Goal: Information Seeking & Learning: Learn about a topic

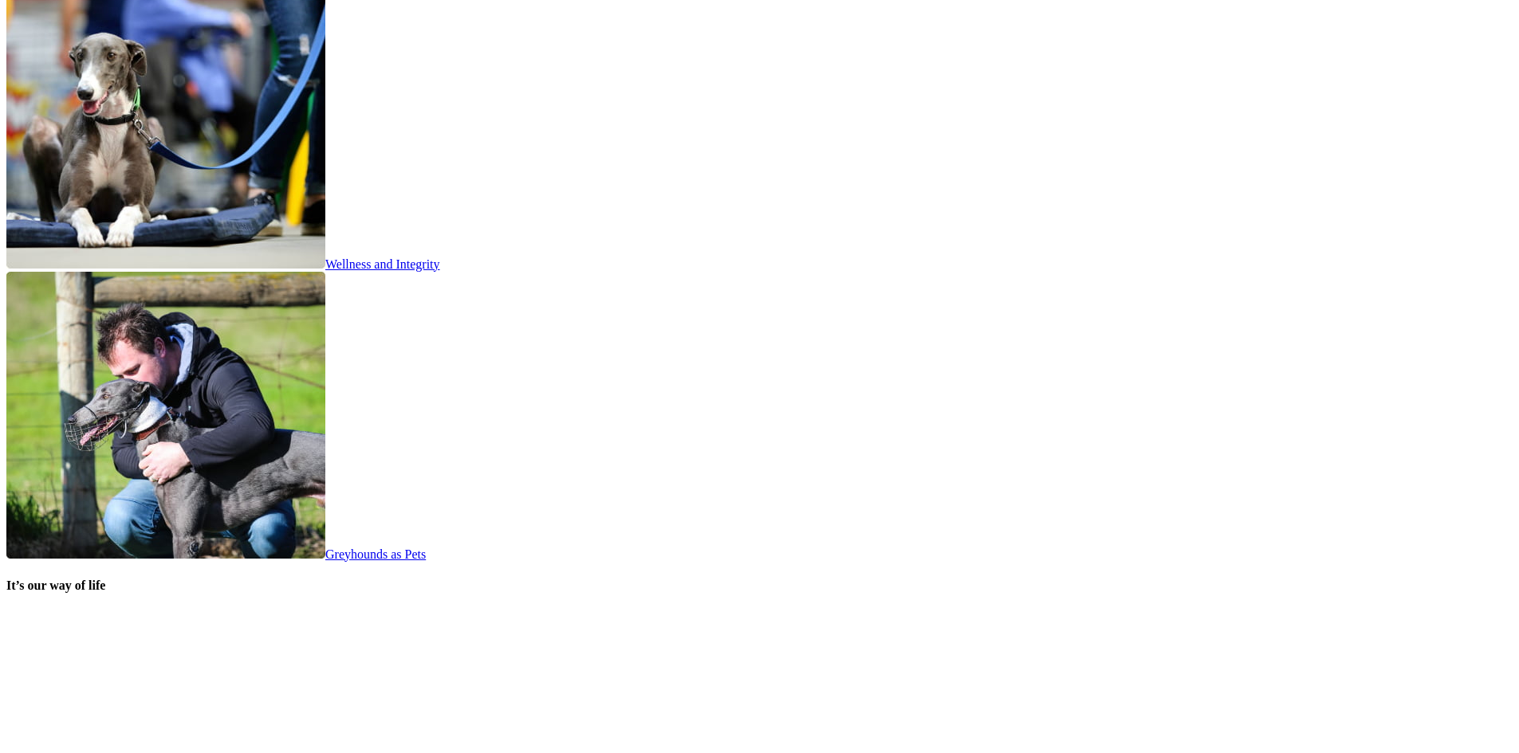
scroll to position [3029, 0]
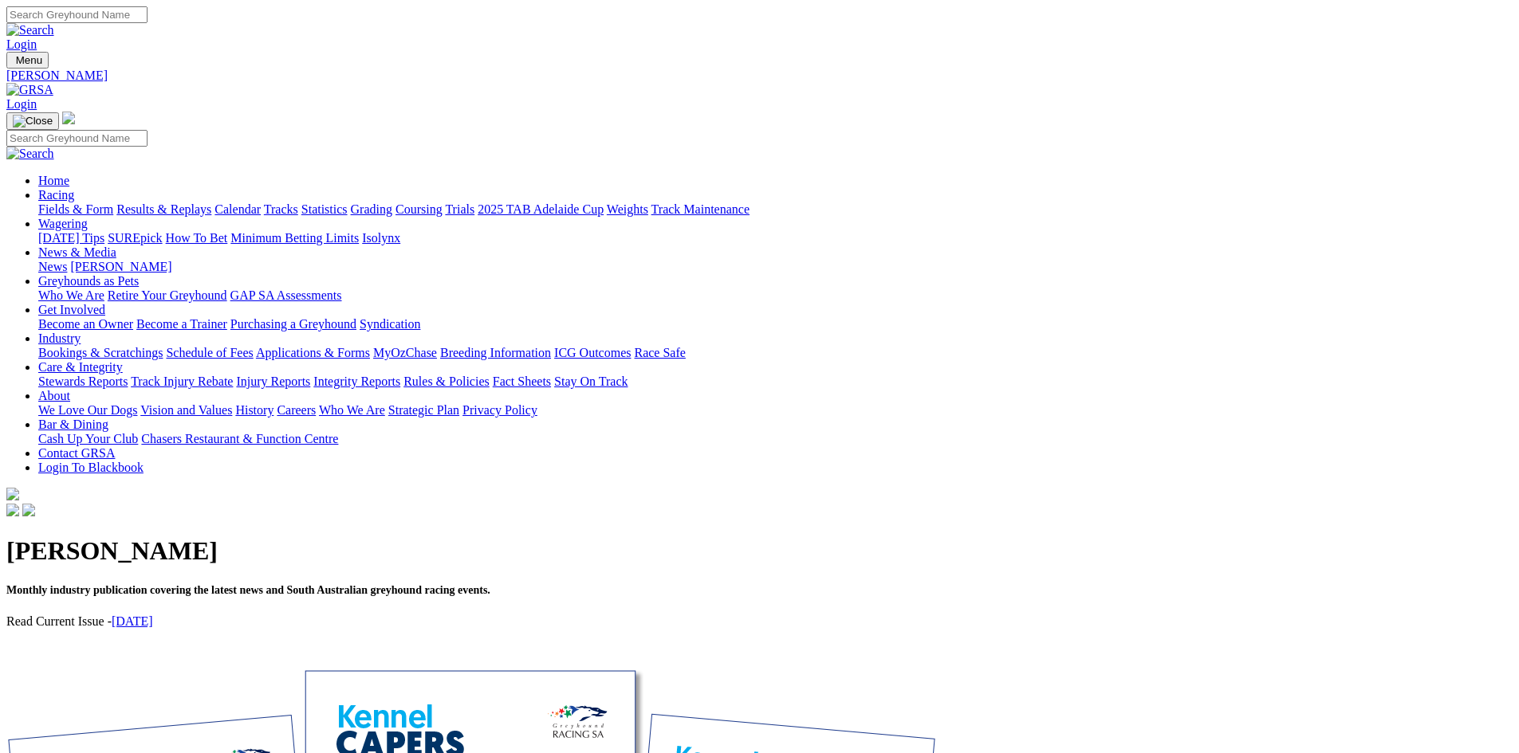
click at [153, 615] on link "September 2025" at bounding box center [132, 622] width 41 height 14
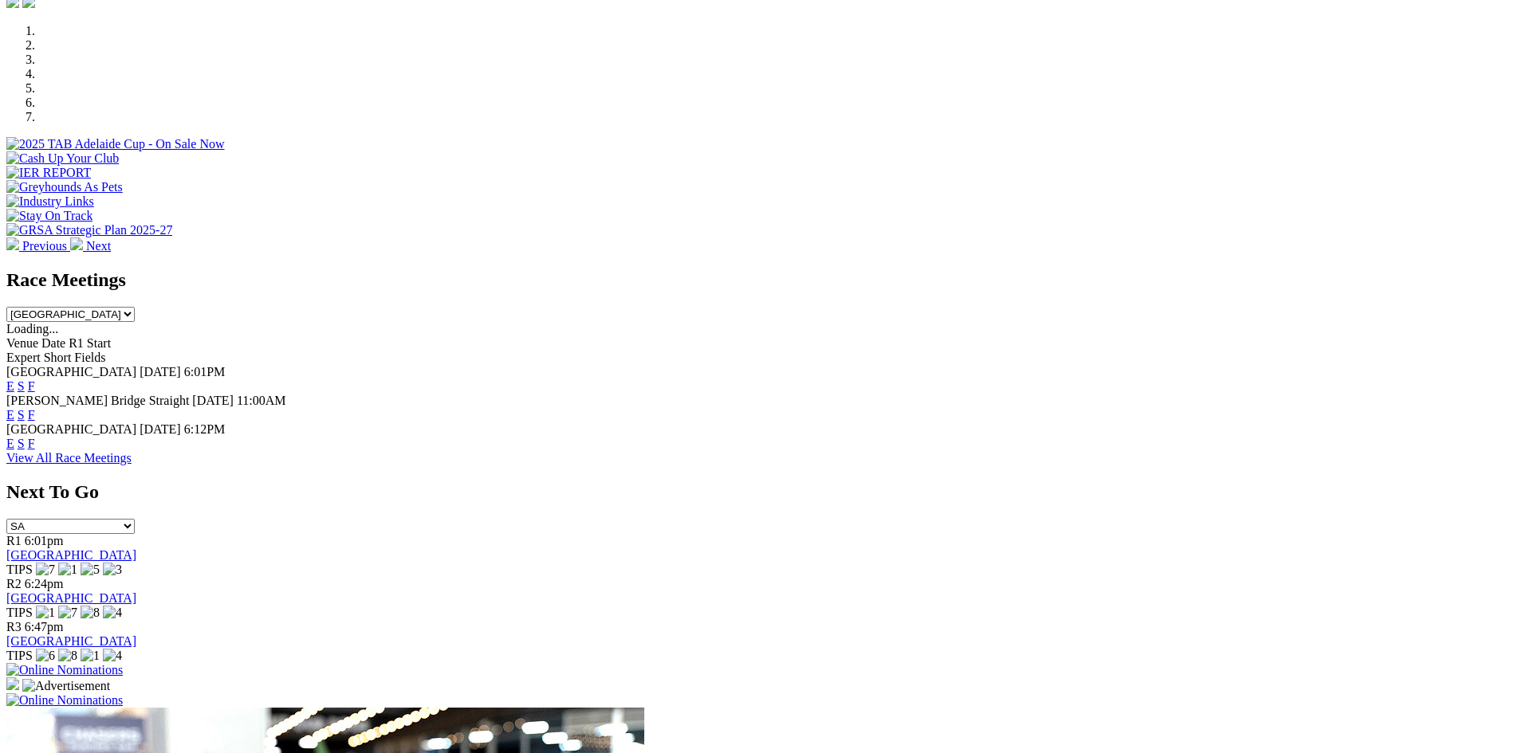
scroll to position [478, 0]
